Goal: Information Seeking & Learning: Learn about a topic

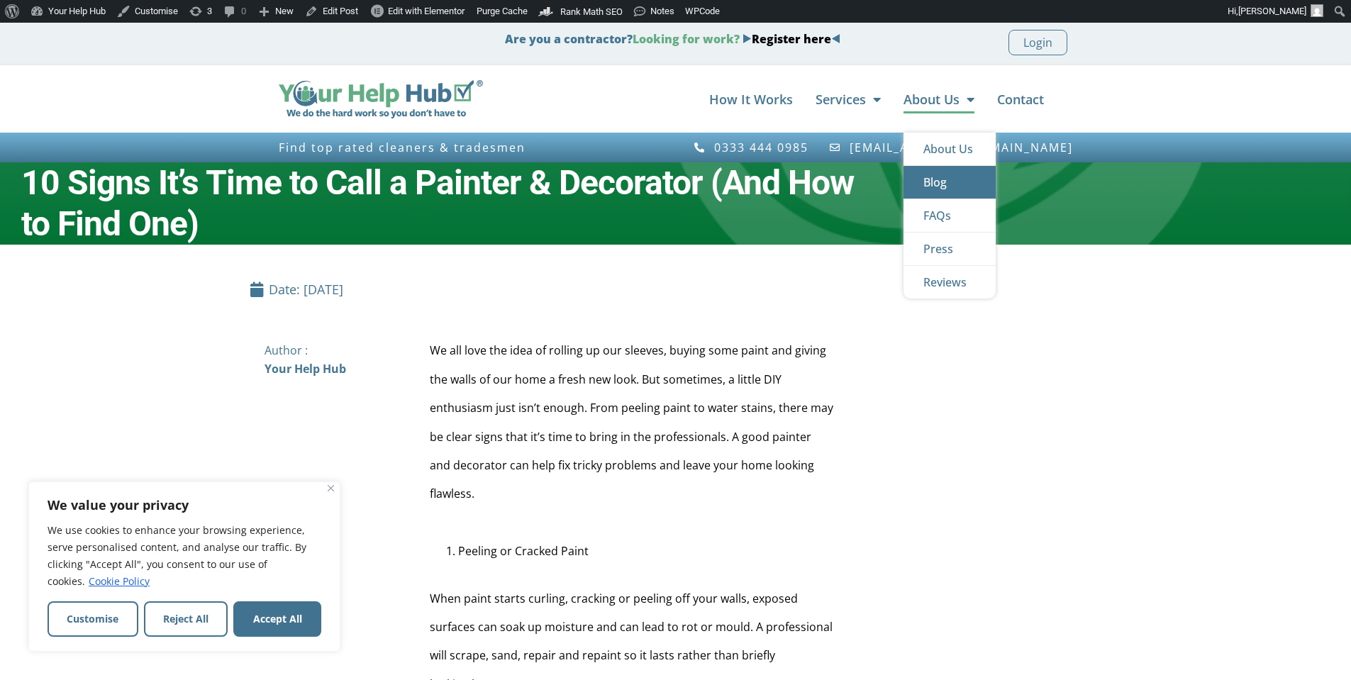
click at [940, 179] on link "Blog" at bounding box center [950, 182] width 92 height 33
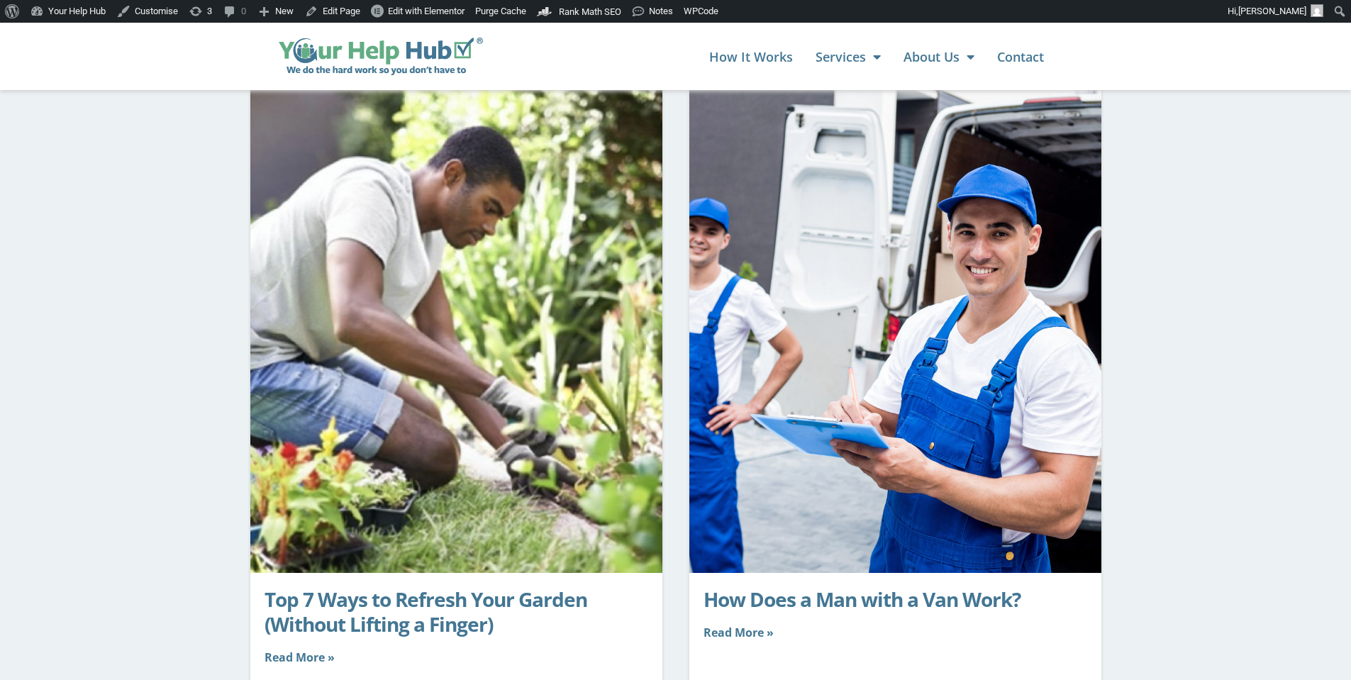
click at [494, 320] on img at bounding box center [453, 320] width 714 height 508
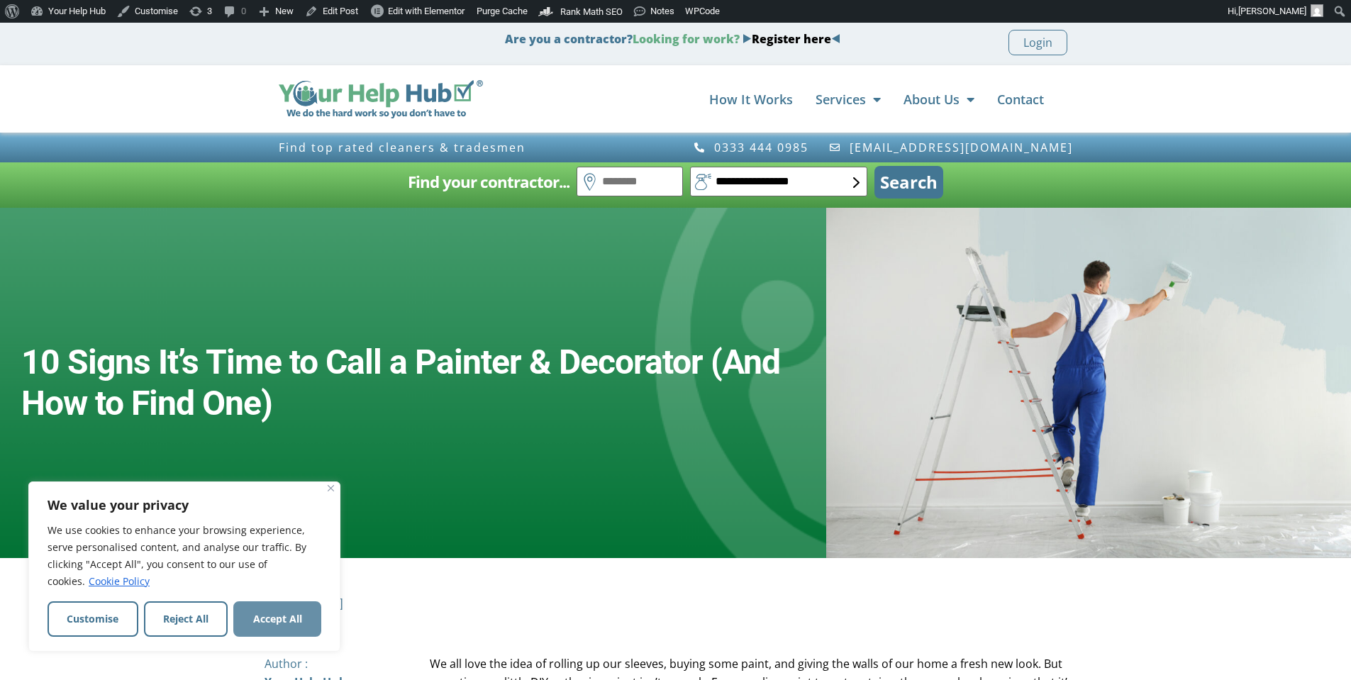
click at [290, 619] on button "Accept All" at bounding box center [277, 618] width 88 height 35
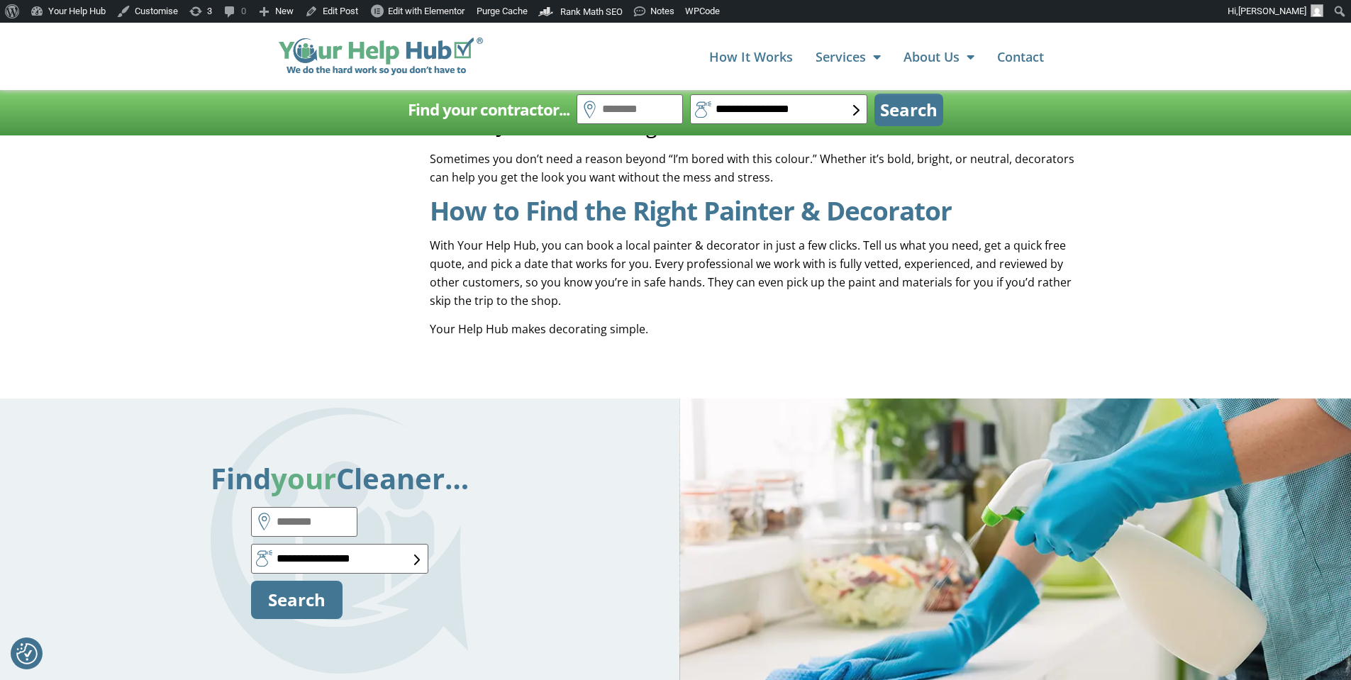
scroll to position [1419, 0]
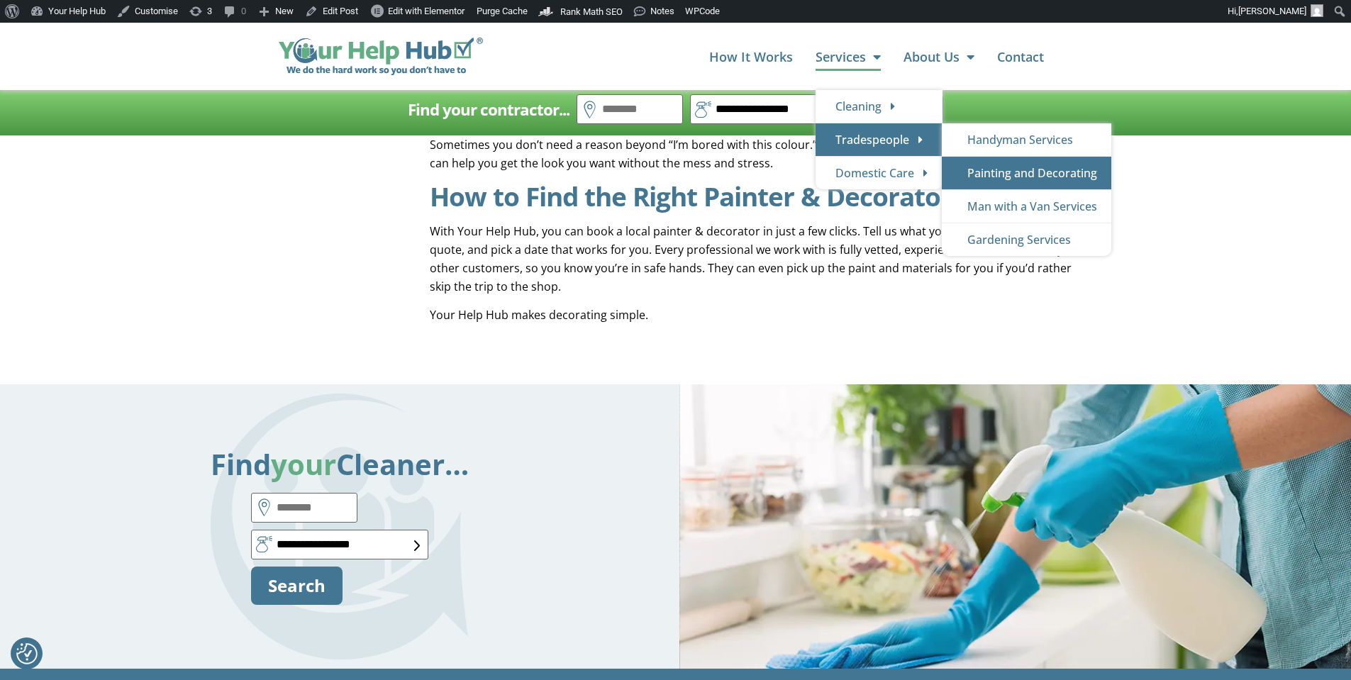
click at [1029, 176] on link "Painting and Decorating" at bounding box center [1027, 173] width 170 height 33
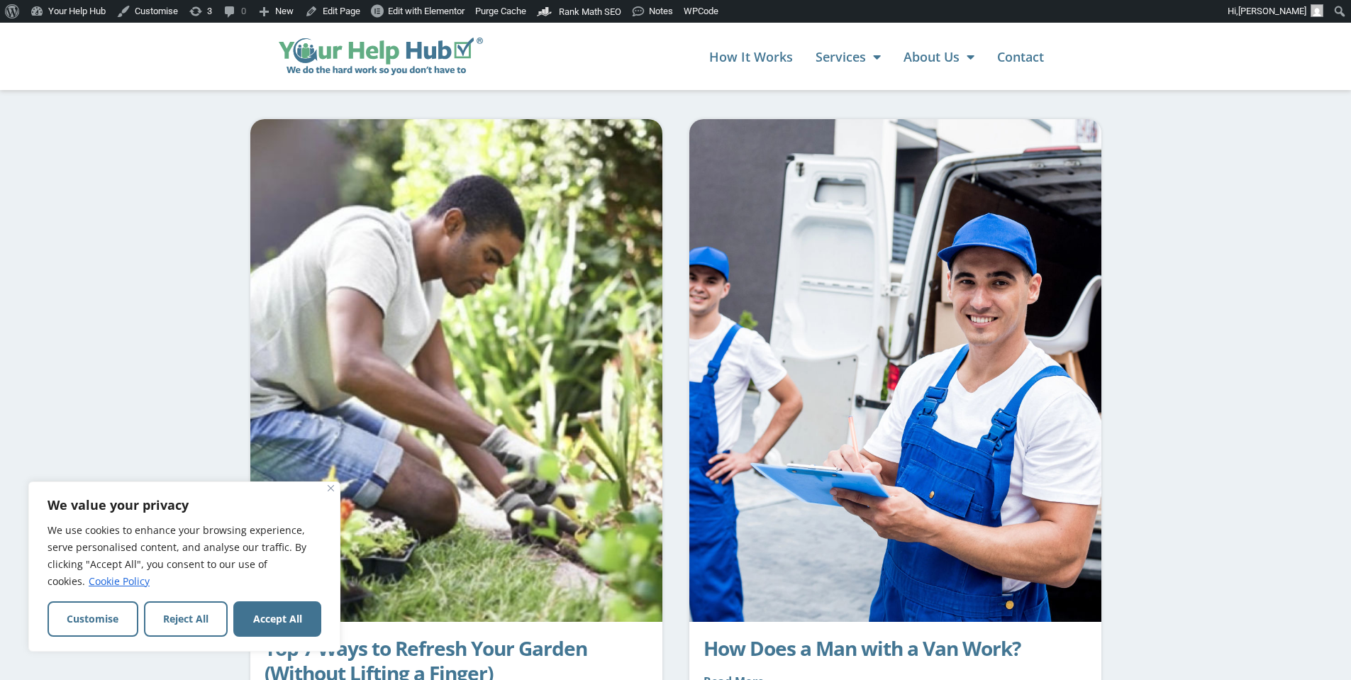
scroll to position [71, 0]
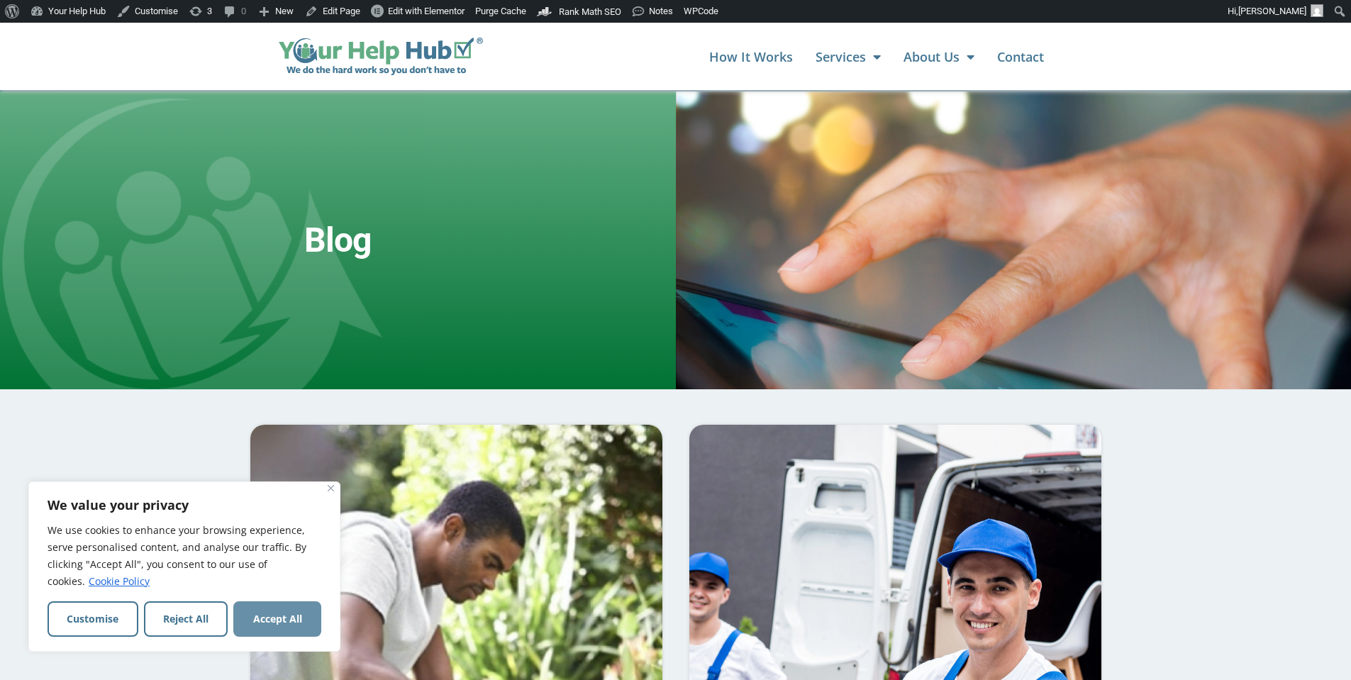
click at [277, 611] on button "Accept All" at bounding box center [277, 618] width 88 height 35
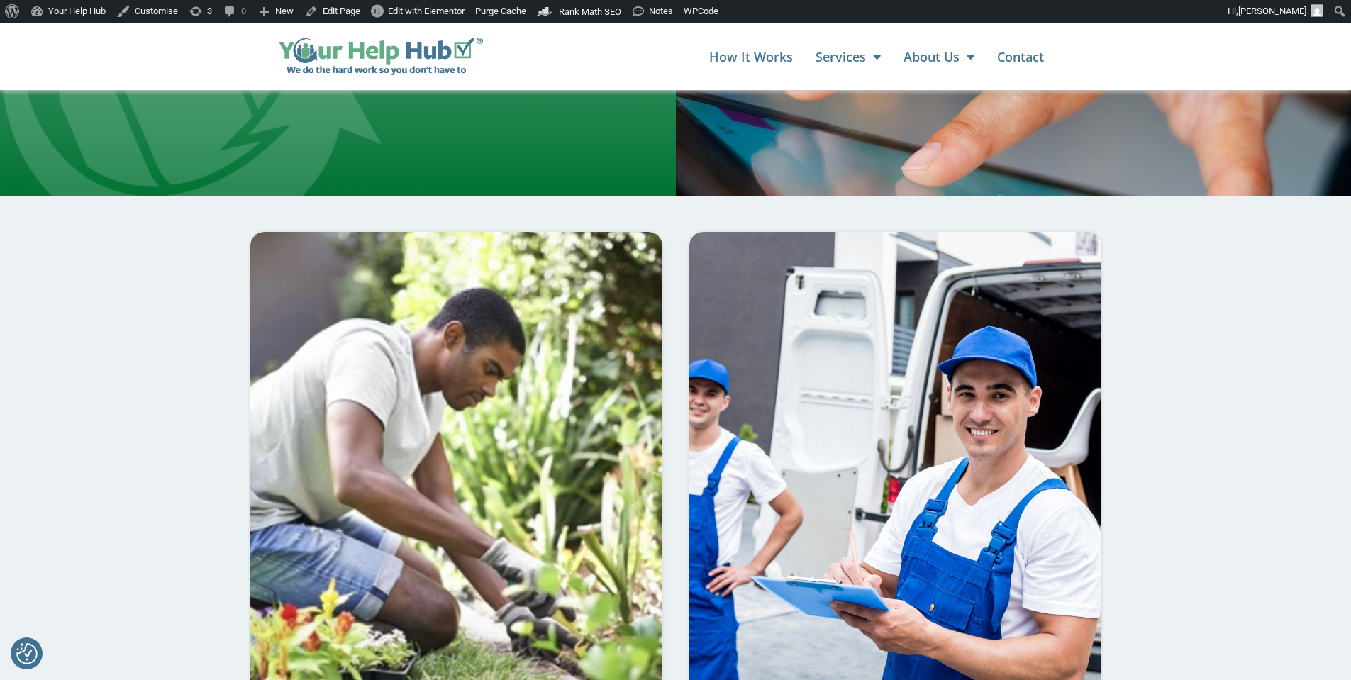
scroll to position [284, 0]
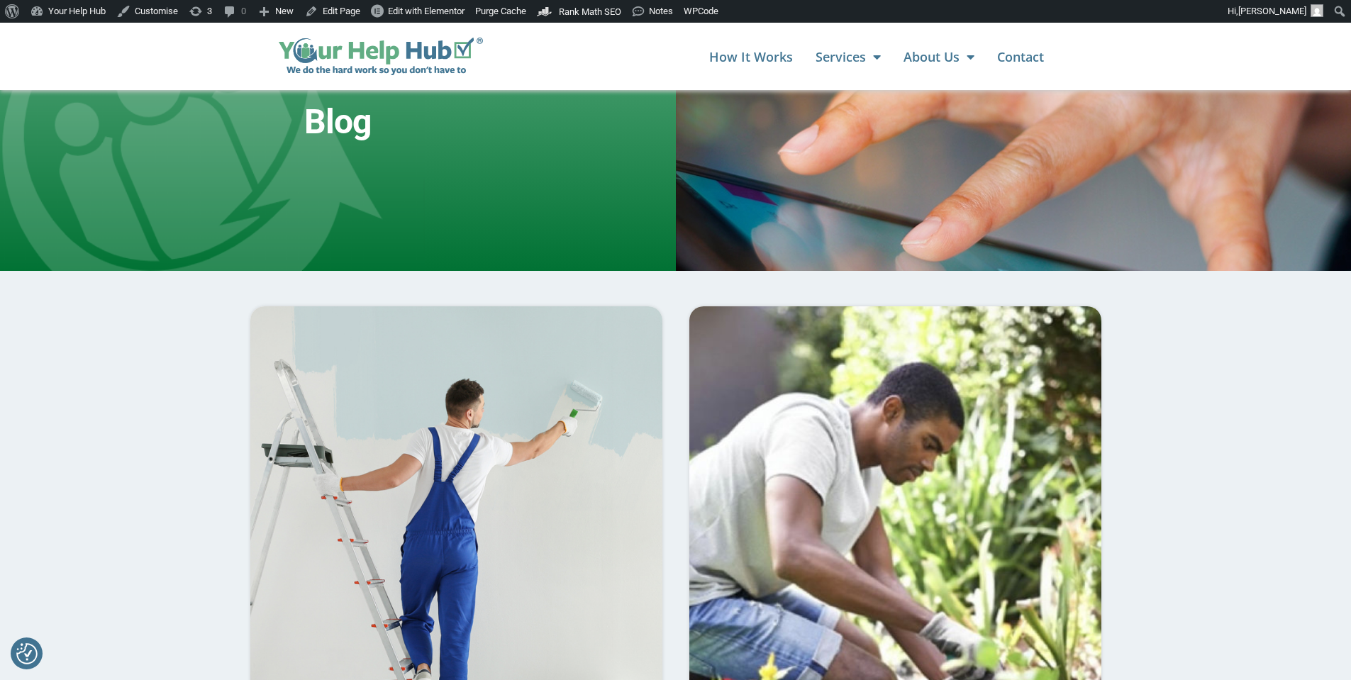
scroll to position [71, 0]
